Goal: Navigation & Orientation: Go to known website

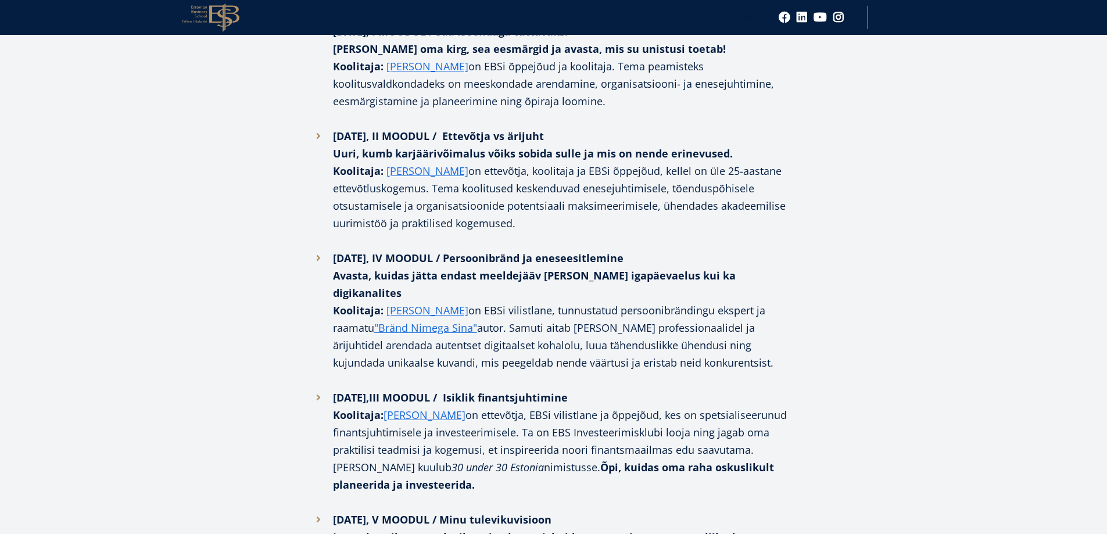
click at [227, 16] on icon "EBS Logo Created with Sketch." at bounding box center [211, 17] width 58 height 28
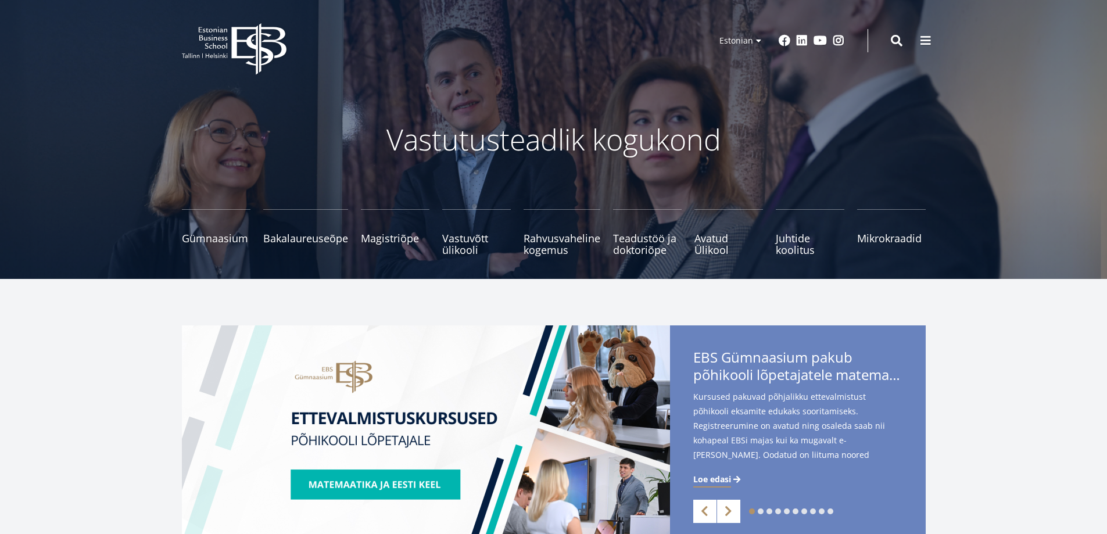
click at [231, 49] on icon "EBS Logo Created with Sketch." at bounding box center [234, 49] width 105 height 52
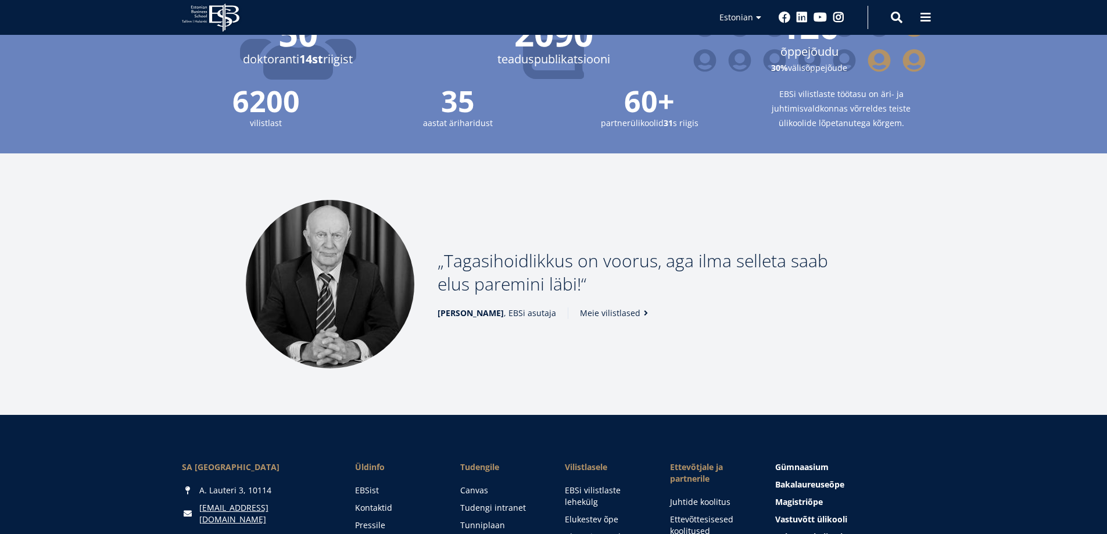
scroll to position [1584, 0]
